Goal: Task Accomplishment & Management: Manage account settings

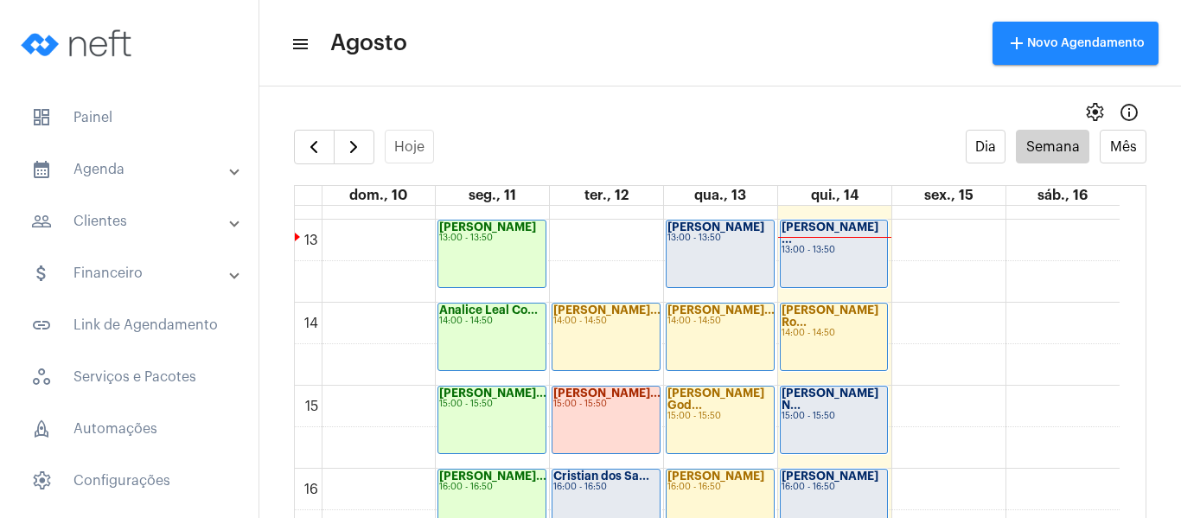
scroll to position [1104, 0]
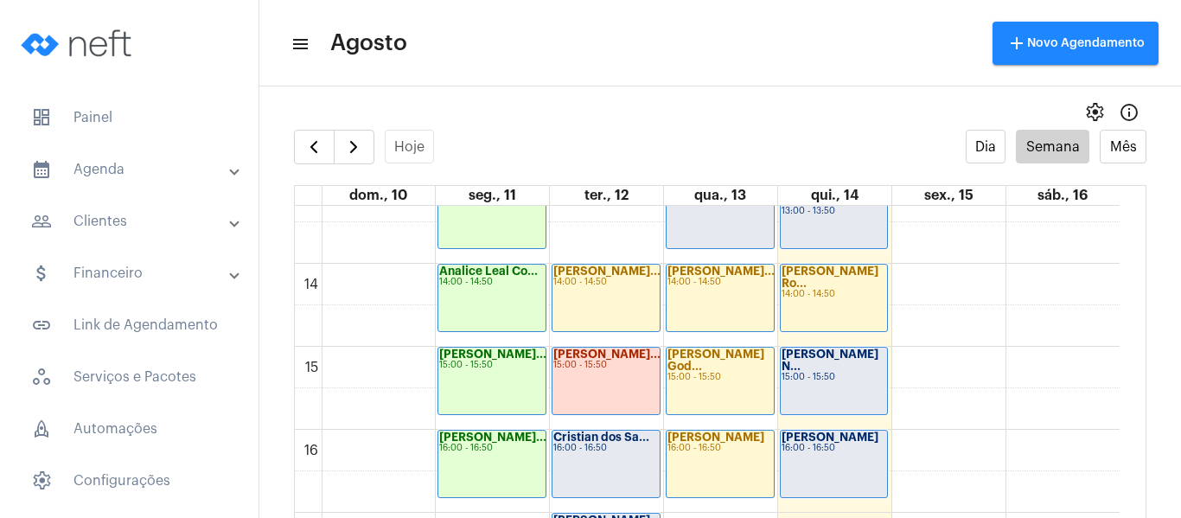
click at [808, 357] on strong "[PERSON_NAME] N..." at bounding box center [830, 359] width 97 height 23
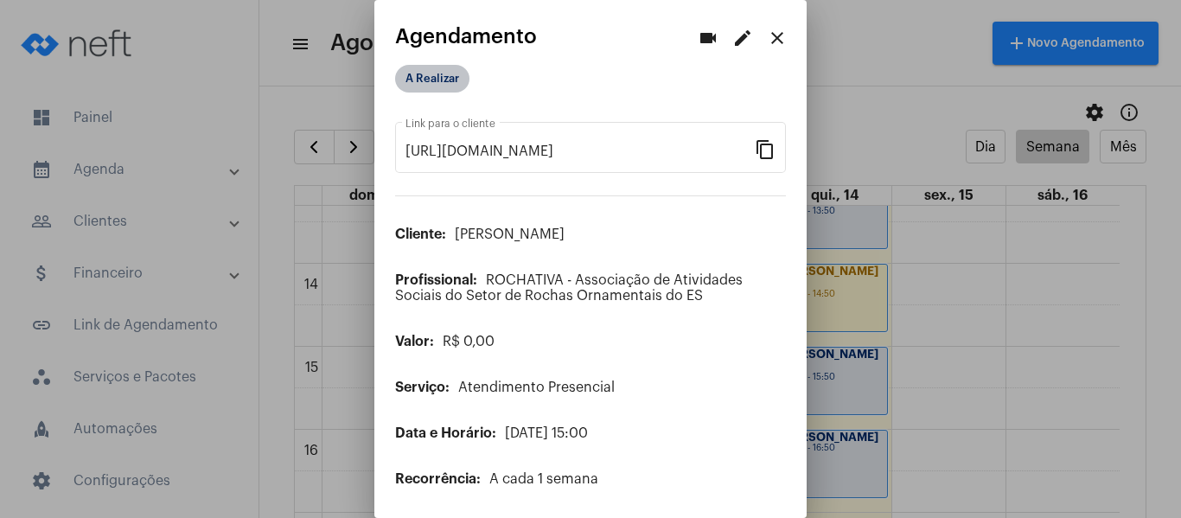
click at [415, 72] on mat-chip "A Realizar" at bounding box center [432, 79] width 74 height 28
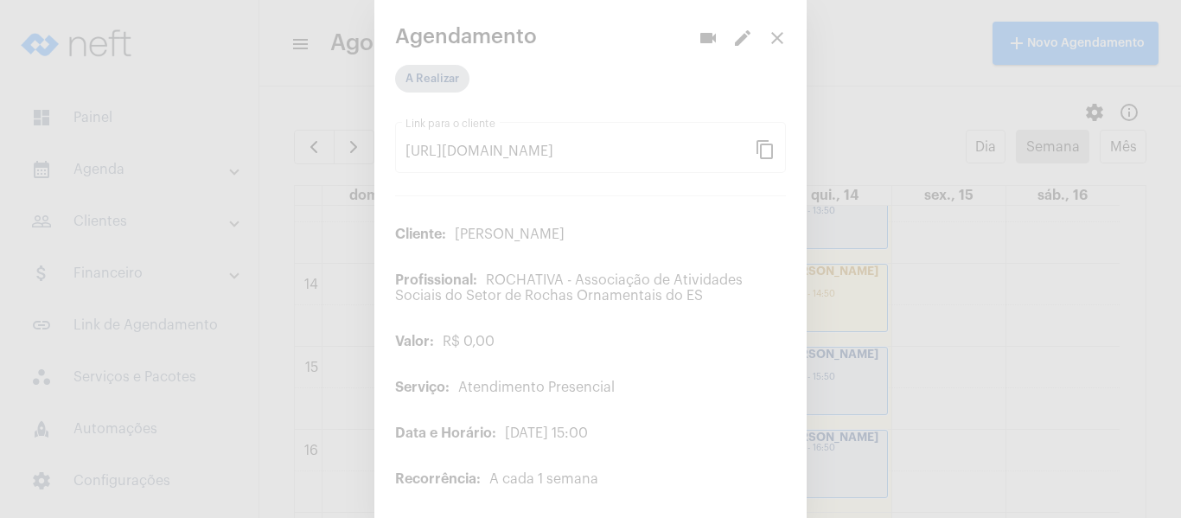
click at [418, 93] on div at bounding box center [590, 259] width 1181 height 518
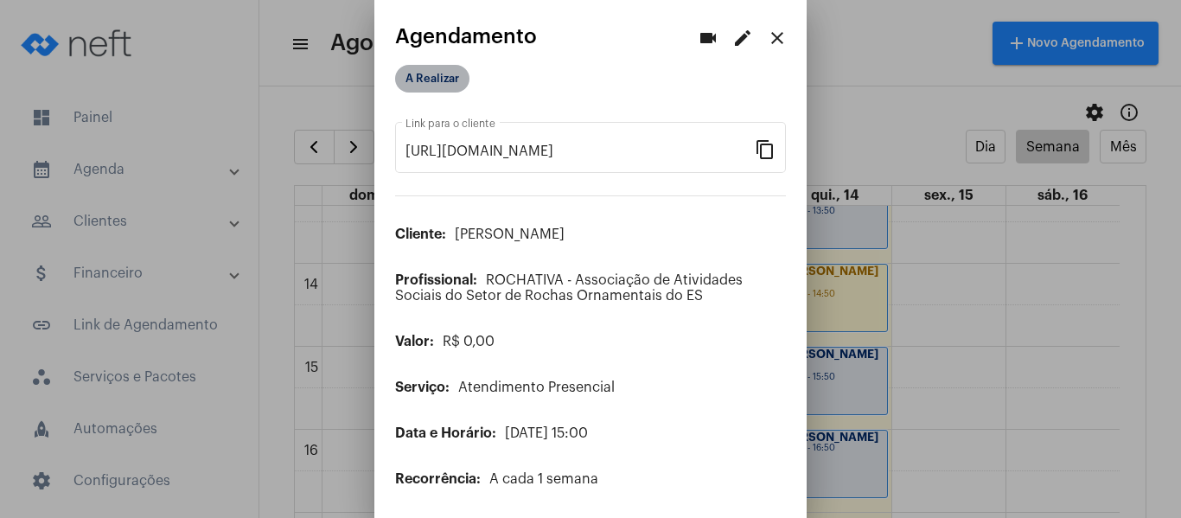
click at [452, 88] on mat-chip "A Realizar" at bounding box center [432, 79] width 74 height 28
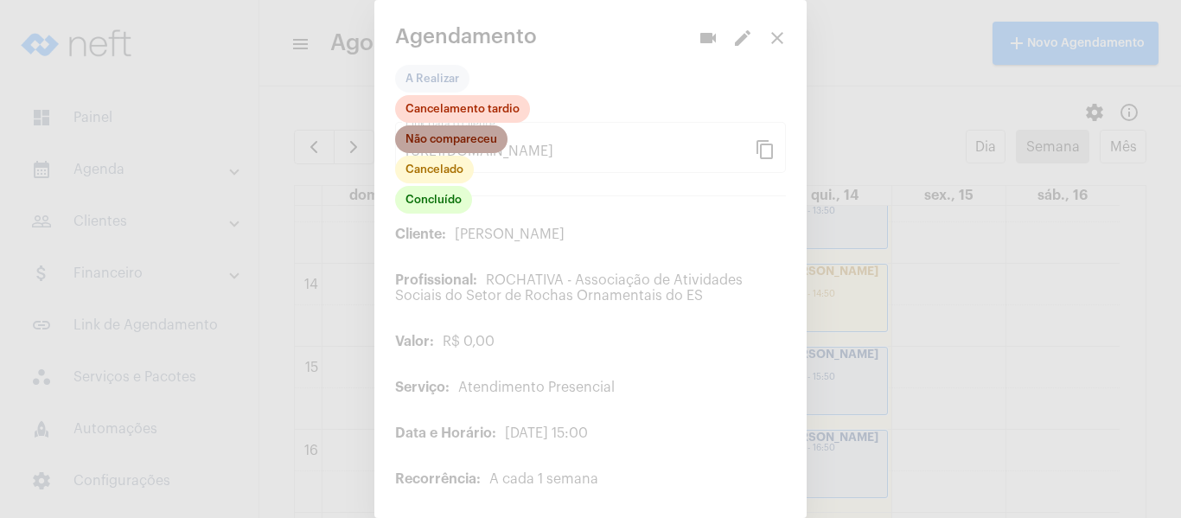
click at [451, 139] on mat-chip "Não compareceu" at bounding box center [451, 139] width 112 height 28
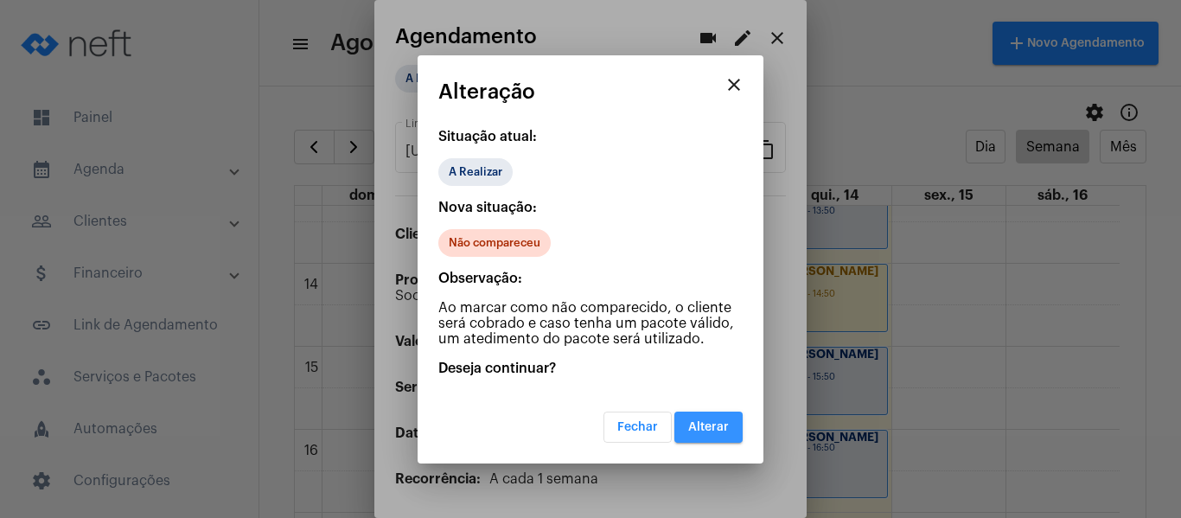
click at [703, 436] on button "Alterar" at bounding box center [708, 427] width 68 height 31
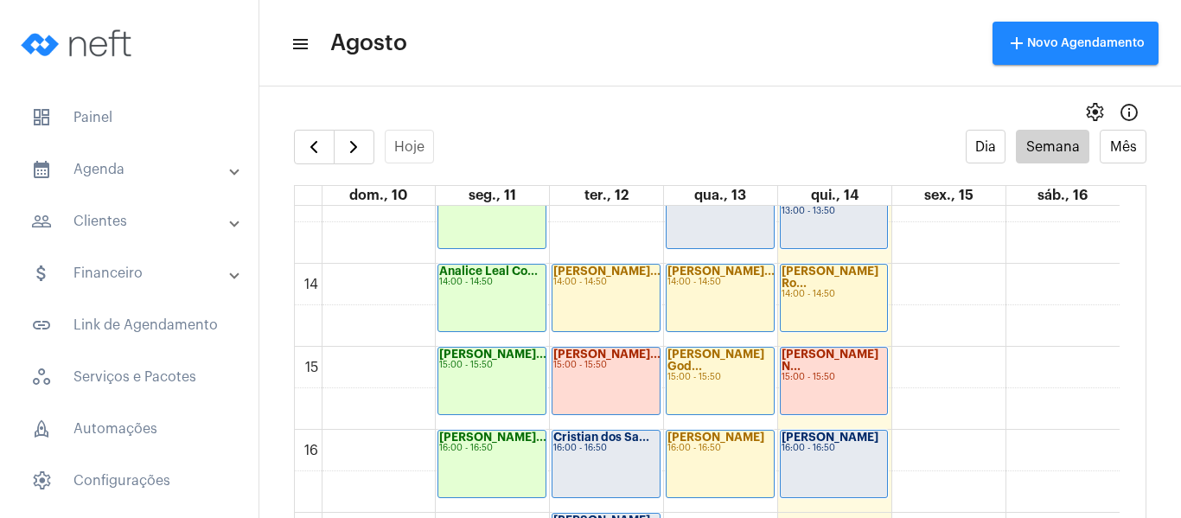
click at [891, 272] on div "00 01 02 03 04 05 06 07 08 09 10 11 12 13 14 15 16 17 18 19 20 21 22 23 [PERSON…" at bounding box center [707, 98] width 825 height 1992
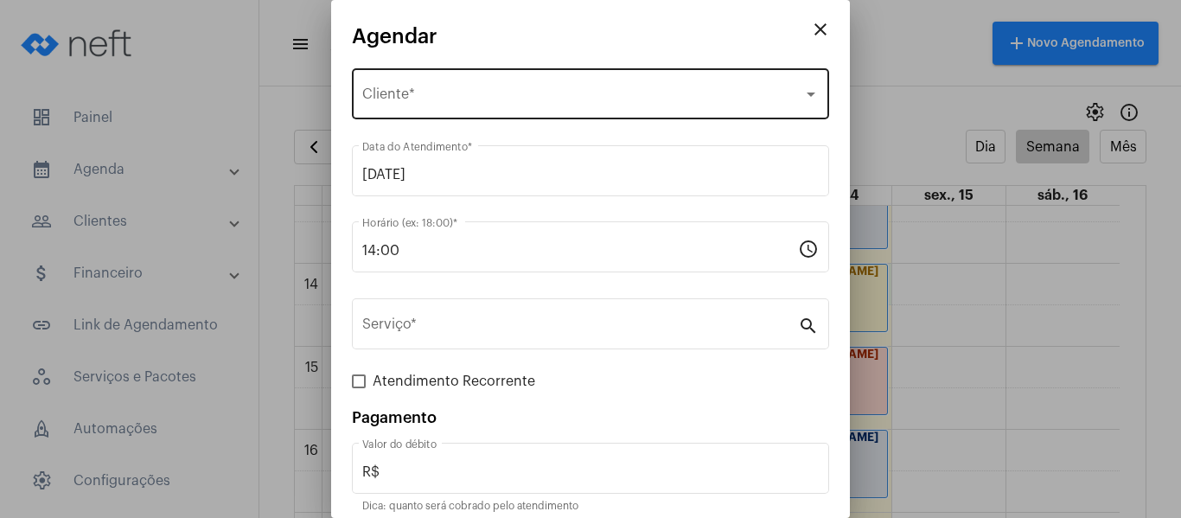
click at [417, 77] on div "Selecione o Cliente Cliente *" at bounding box center [590, 92] width 457 height 54
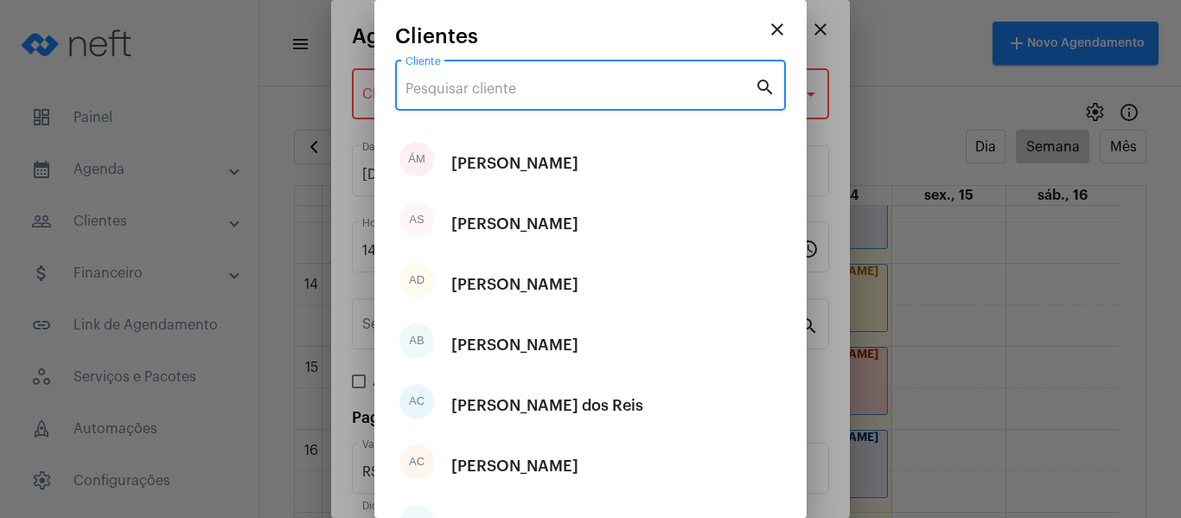
click at [440, 86] on input "Cliente" at bounding box center [580, 89] width 349 height 16
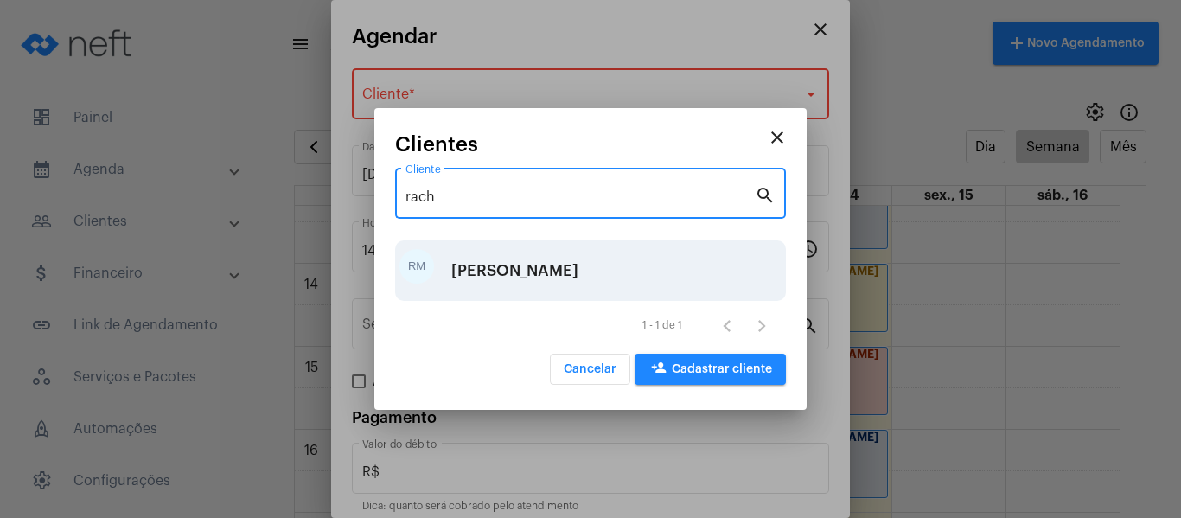
type input "rach"
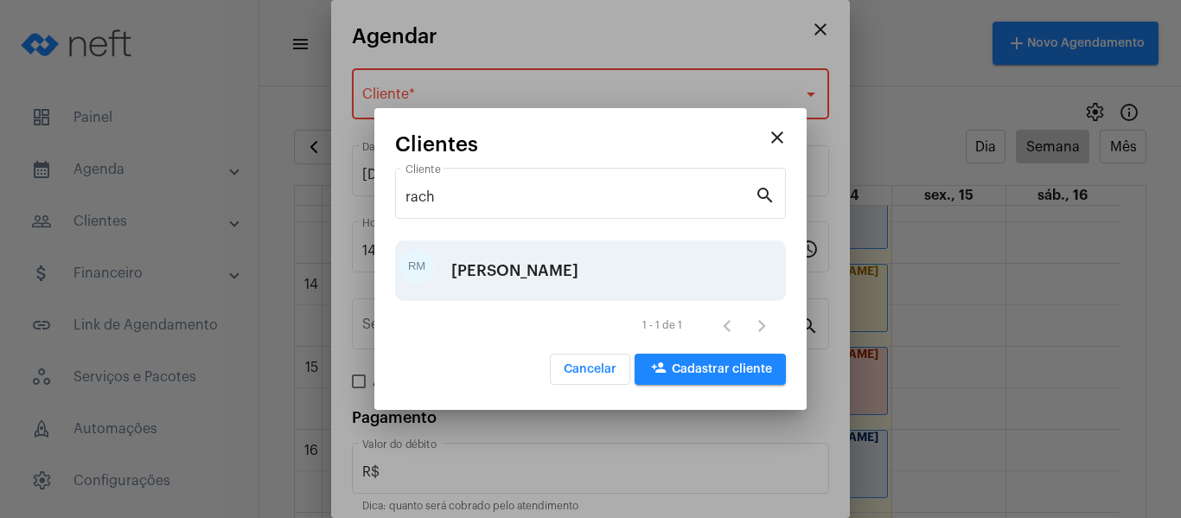
click at [530, 296] on div "[PERSON_NAME]" at bounding box center [514, 271] width 127 height 52
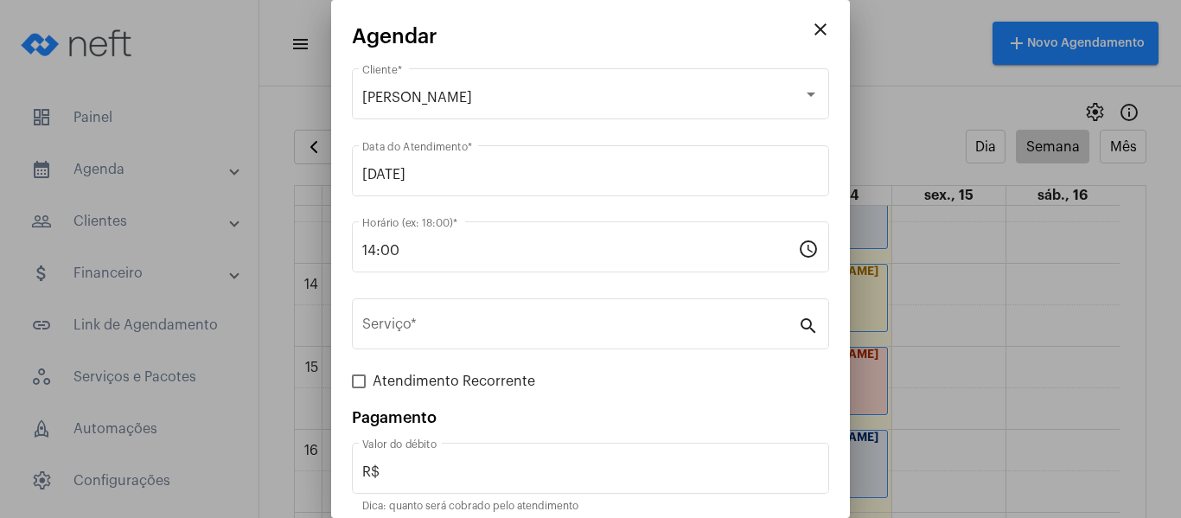
click at [530, 296] on div "Serviço *" at bounding box center [580, 322] width 436 height 54
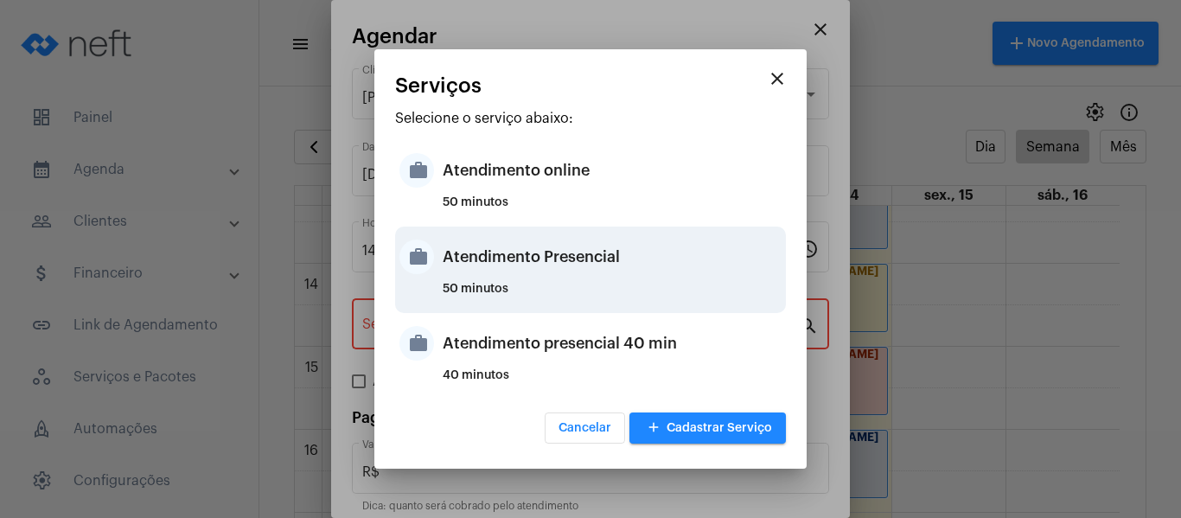
click at [533, 270] on div "Atendimento Presencial" at bounding box center [612, 257] width 339 height 52
type input "Atendimento Presencial"
type input "R$ 0"
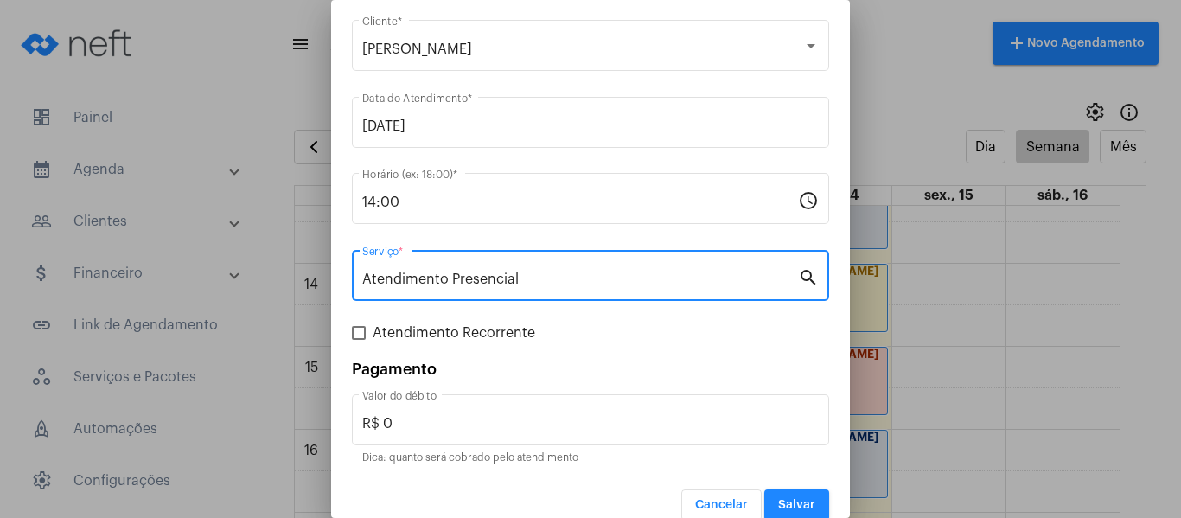
scroll to position [72, 0]
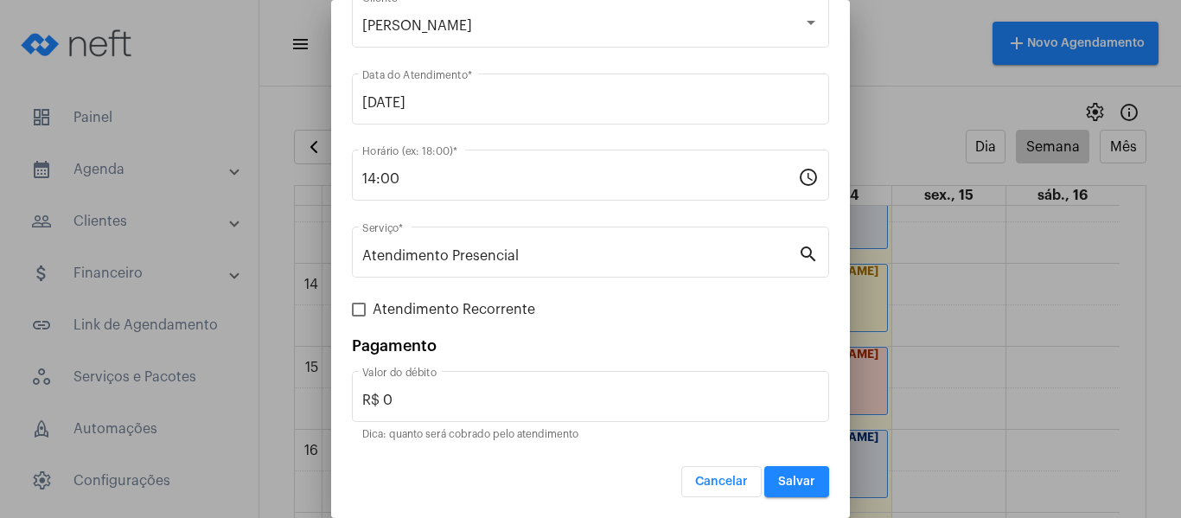
click at [523, 322] on form "[PERSON_NAME] Cliente * [DATE] Data do Atendimento * 14:00 Horário (ex: 18:00) …" at bounding box center [590, 245] width 477 height 504
click at [510, 316] on span "Atendimento Recorrente" at bounding box center [454, 309] width 163 height 21
click at [359, 316] on input "Atendimento Recorrente" at bounding box center [358, 316] width 1 height 1
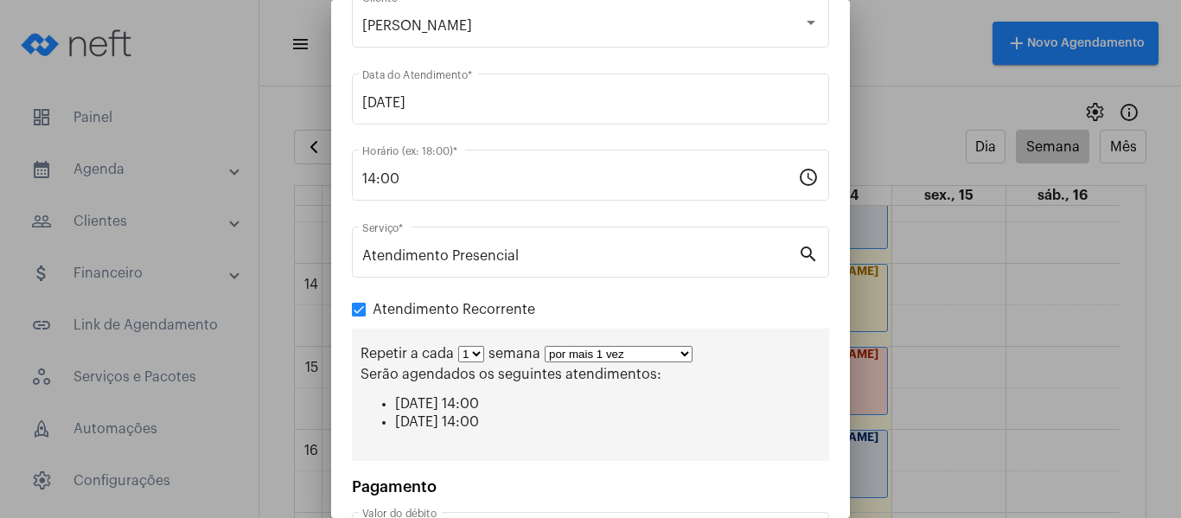
click at [564, 356] on select "por mais 1 vez por mais 2 vezes por mais 3 vezes por mais 4 vezes por mais 5 ve…" at bounding box center [619, 354] width 148 height 16
click at [645, 411] on li "[DATE] 14:00" at bounding box center [607, 404] width 425 height 16
click at [369, 307] on label "Atendimento Recorrente" at bounding box center [443, 309] width 183 height 21
click at [359, 316] on input "Atendimento Recorrente" at bounding box center [358, 316] width 1 height 1
checkbox input "false"
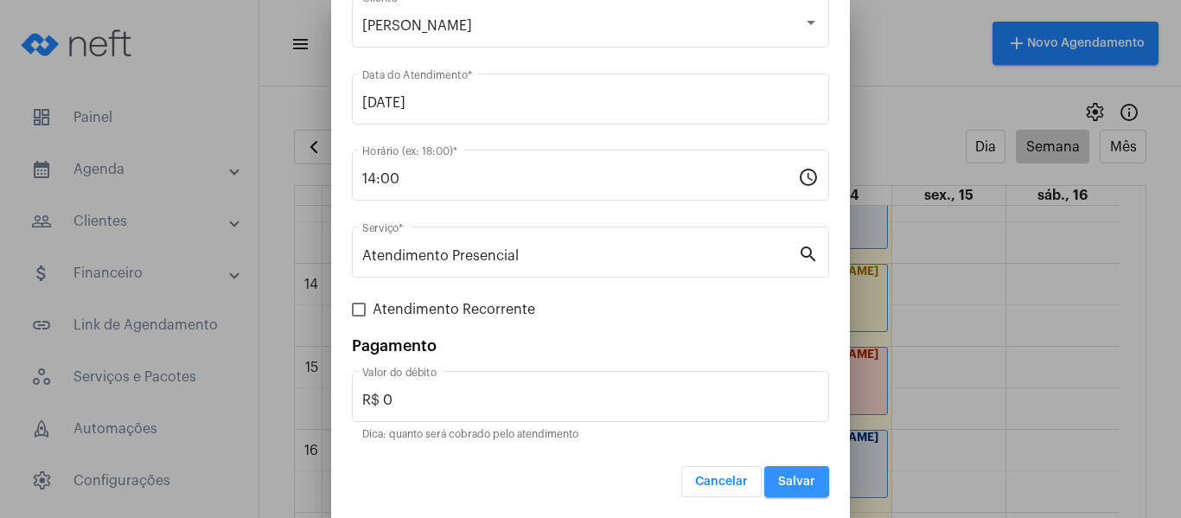
click at [782, 494] on button "Salvar" at bounding box center [796, 481] width 65 height 31
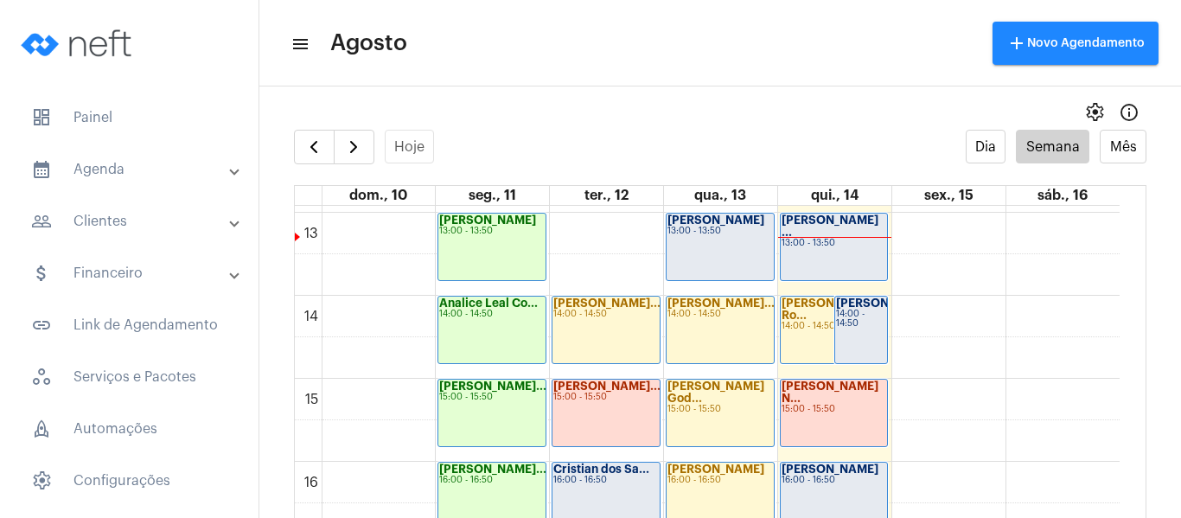
scroll to position [1104, 0]
